Goal: Information Seeking & Learning: Learn about a topic

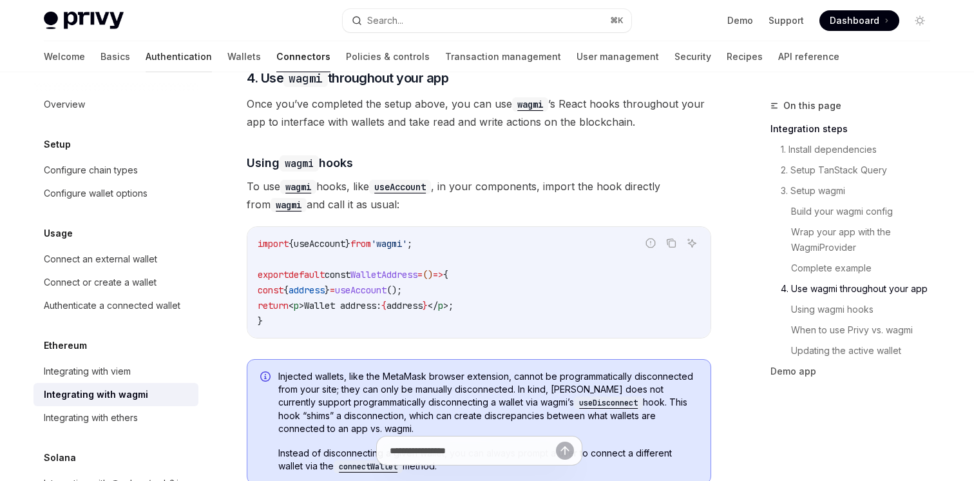
click at [146, 63] on link "Authentication" at bounding box center [179, 56] width 66 height 31
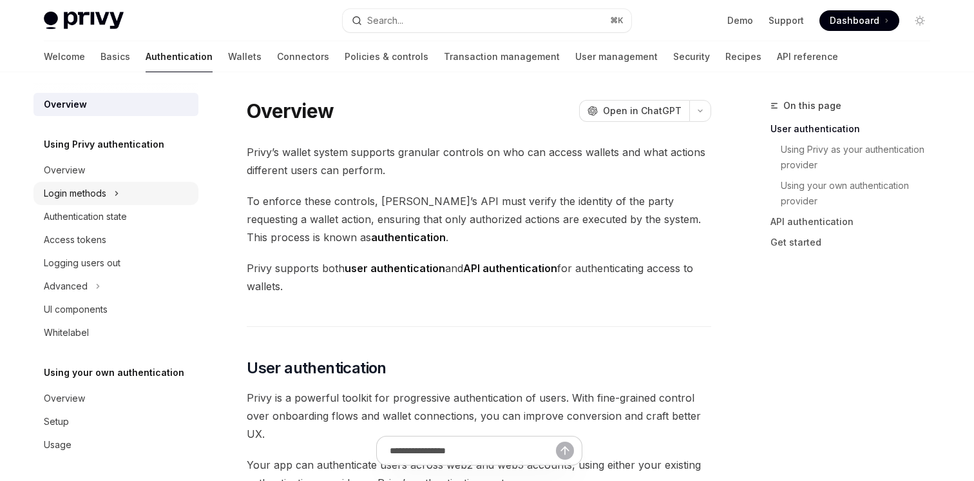
click at [108, 195] on div "Login methods" at bounding box center [115, 193] width 165 height 23
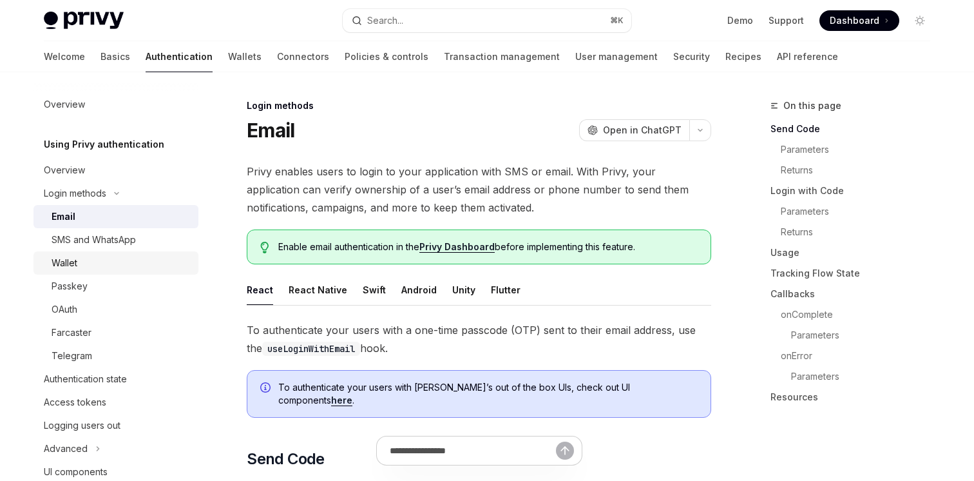
click at [86, 270] on div "Wallet" at bounding box center [121, 262] width 139 height 15
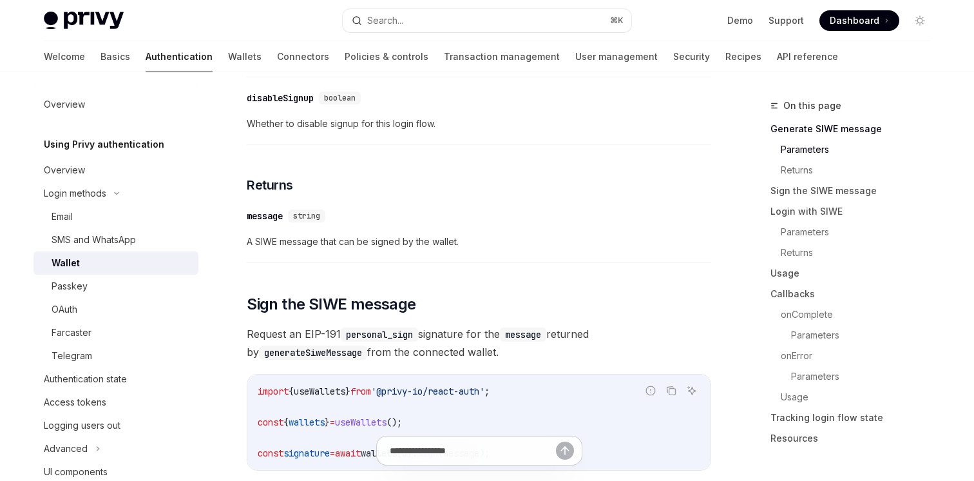
scroll to position [649, 0]
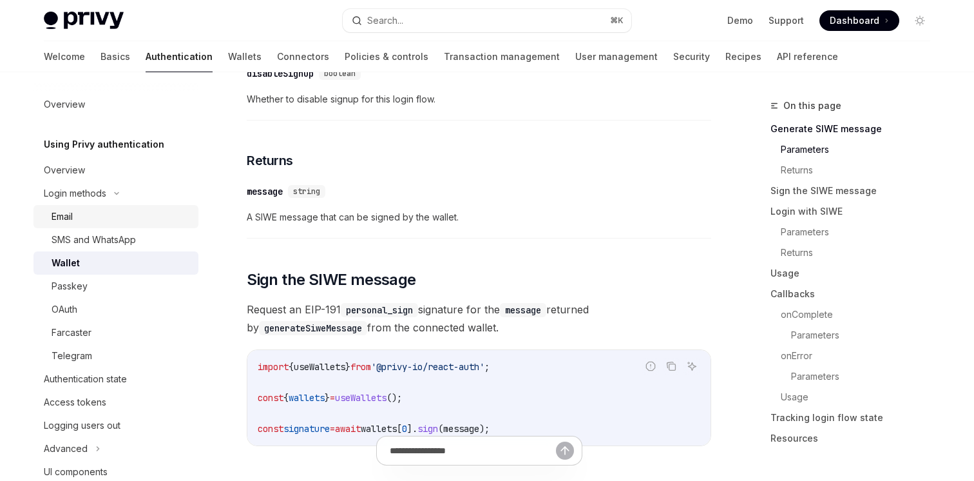
click at [83, 220] on div "Email" at bounding box center [121, 216] width 139 height 15
type textarea "*"
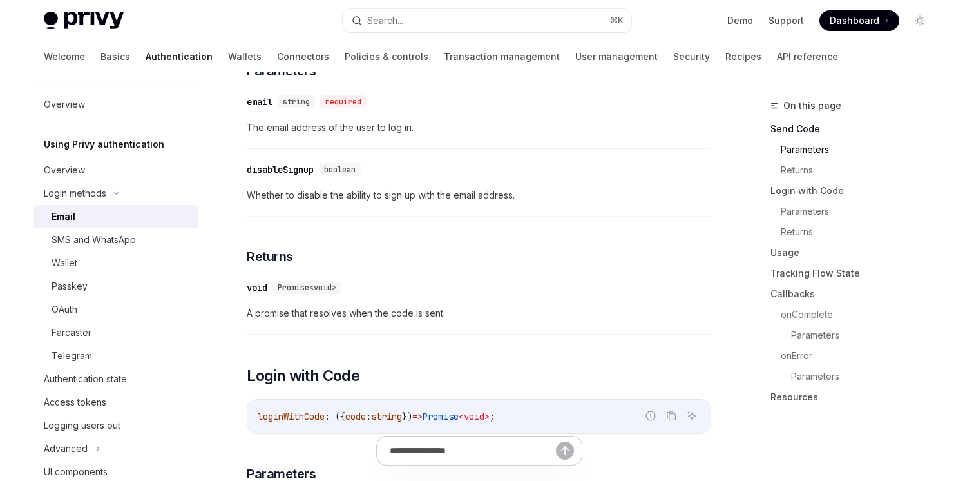
scroll to position [604, 0]
